Goal: Transaction & Acquisition: Purchase product/service

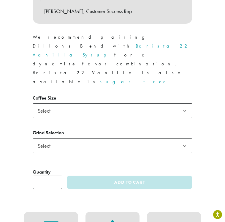
scroll to position [386, 0]
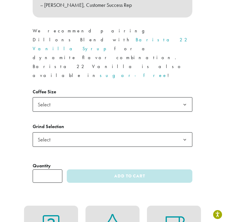
click at [56, 99] on span "Select" at bounding box center [45, 105] width 21 height 12
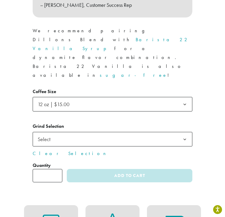
click at [56, 134] on span "Select" at bounding box center [45, 140] width 21 height 12
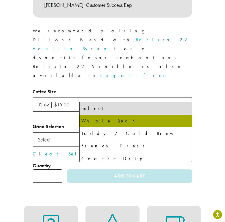
select select "*********"
select select "**********"
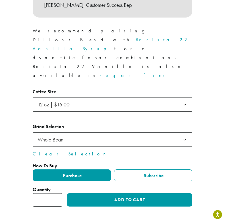
click at [62, 193] on input "*" at bounding box center [48, 199] width 30 height 13
type input "*"
click at [62, 193] on input "*" at bounding box center [48, 199] width 30 height 13
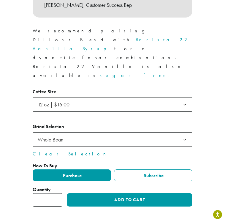
click at [123, 149] on div "Medium Roast Dillons ( 26 customer reviews) $ 15.00 – $ 95.00 Price range: $15.…" at bounding box center [112, 13] width 169 height 396
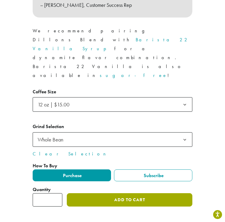
click at [123, 193] on button "Add to cart" at bounding box center [130, 199] width 126 height 13
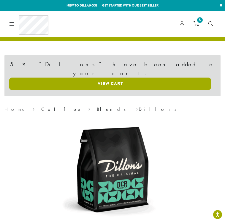
click at [119, 77] on link "View cart" at bounding box center [110, 83] width 202 height 12
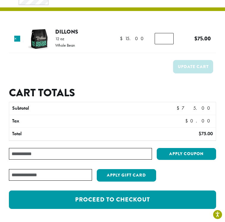
click at [94, 154] on input "Coupon:" at bounding box center [80, 154] width 143 height 12
paste input "**********"
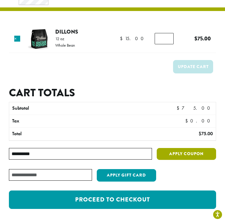
type input "**********"
click at [185, 149] on button "Apply coupon" at bounding box center [186, 154] width 59 height 12
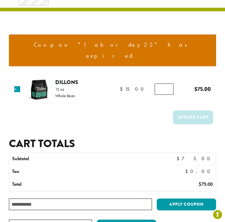
scroll to position [30, 0]
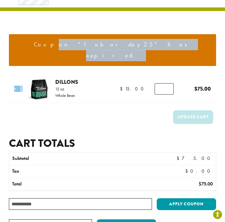
drag, startPoint x: 55, startPoint y: 66, endPoint x: 58, endPoint y: 64, distance: 4.0
click at [58, 64] on div "Coupon "laborday25" has expired. Product Price Quantity Subtotal × Dillons 12 o…" at bounding box center [112, 145] width 207 height 240
click at [19, 62] on div "Coupon "laborday25" has expired." at bounding box center [112, 50] width 207 height 50
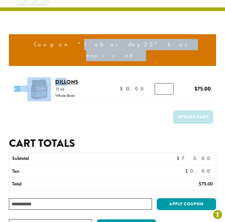
drag, startPoint x: 84, startPoint y: 64, endPoint x: 69, endPoint y: 67, distance: 15.3
click at [69, 67] on div "Coupon "laborday25" has expired. Product Price Quantity Subtotal × Dillons 12 o…" at bounding box center [112, 145] width 207 height 240
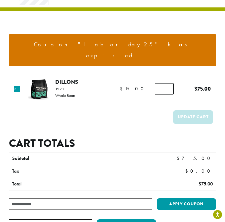
click at [60, 59] on div "Coupon "laborday25" has expired." at bounding box center [112, 50] width 207 height 50
drag, startPoint x: 55, startPoint y: 64, endPoint x: 85, endPoint y: 69, distance: 30.0
click at [85, 75] on tr "× Dillons 12 oz Whole Bean $ 15.00 $ 15.00 Dillons quantity * $ 15.00 $ 75.00" at bounding box center [112, 89] width 207 height 28
copy link "Dillons"
click at [0, 56] on div "Coupon "laborday25" has expired. Product Price Quantity Subtotal × Dillons 12 o…" at bounding box center [112, 130] width 225 height 298
